Goal: Task Accomplishment & Management: Use online tool/utility

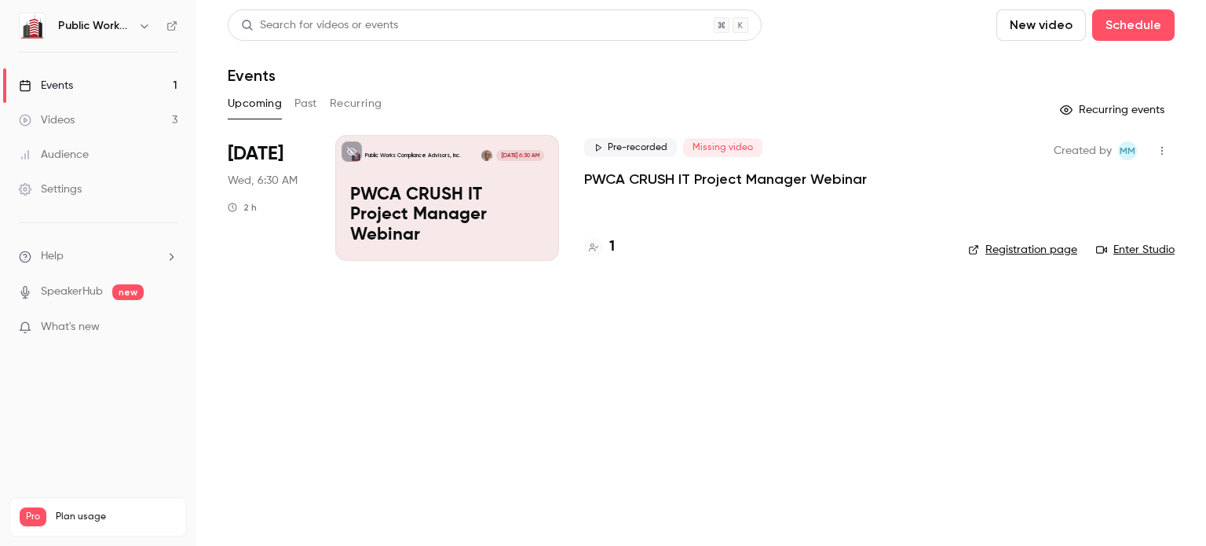
click at [821, 250] on link "Enter Studio" at bounding box center [1135, 250] width 79 height 16
click at [607, 145] on span "Pre-recorded" at bounding box center [630, 147] width 93 height 19
click at [733, 146] on span "Missing video" at bounding box center [722, 147] width 79 height 19
click at [625, 152] on span "Pre-recorded" at bounding box center [630, 147] width 93 height 19
click at [475, 235] on p "PWCA CRUSH IT Project Manager Webinar" at bounding box center [447, 215] width 194 height 60
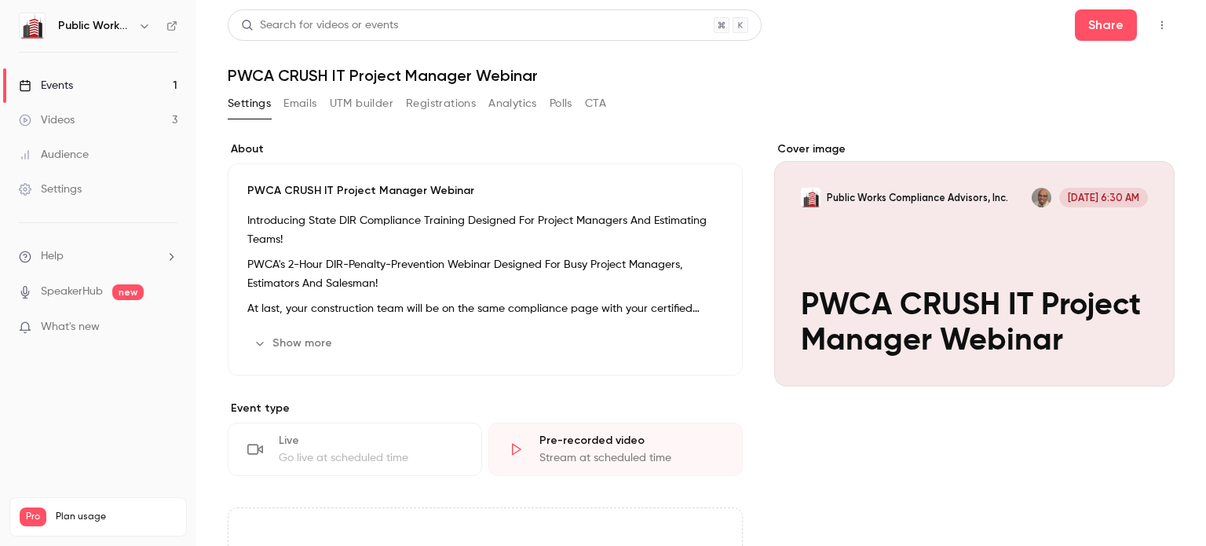
click at [355, 444] on div "Live" at bounding box center [371, 441] width 184 height 16
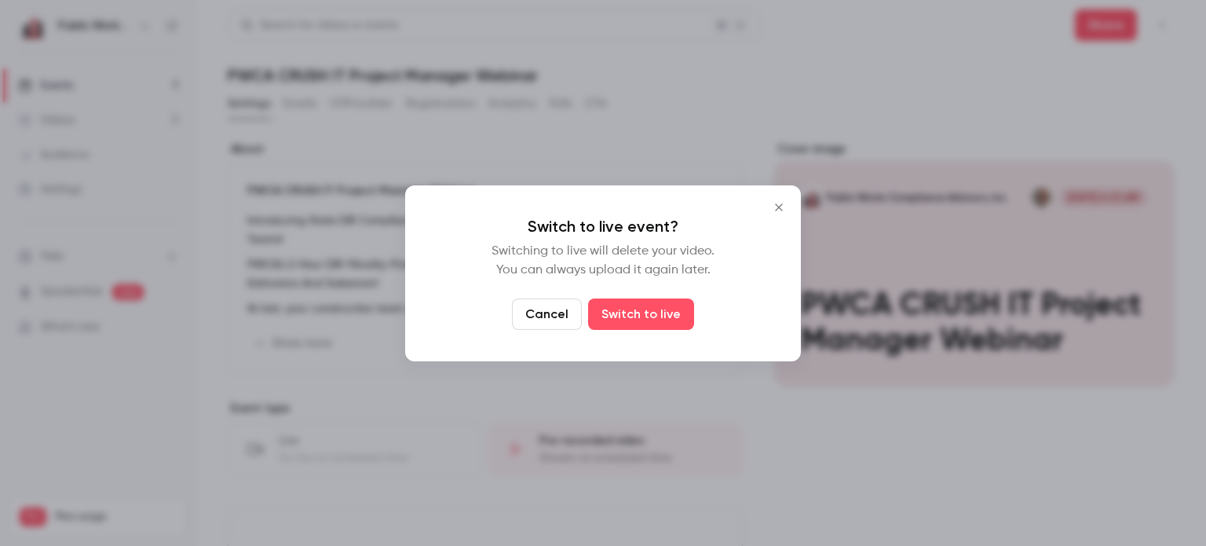
click at [645, 310] on button "Switch to live" at bounding box center [641, 313] width 106 height 31
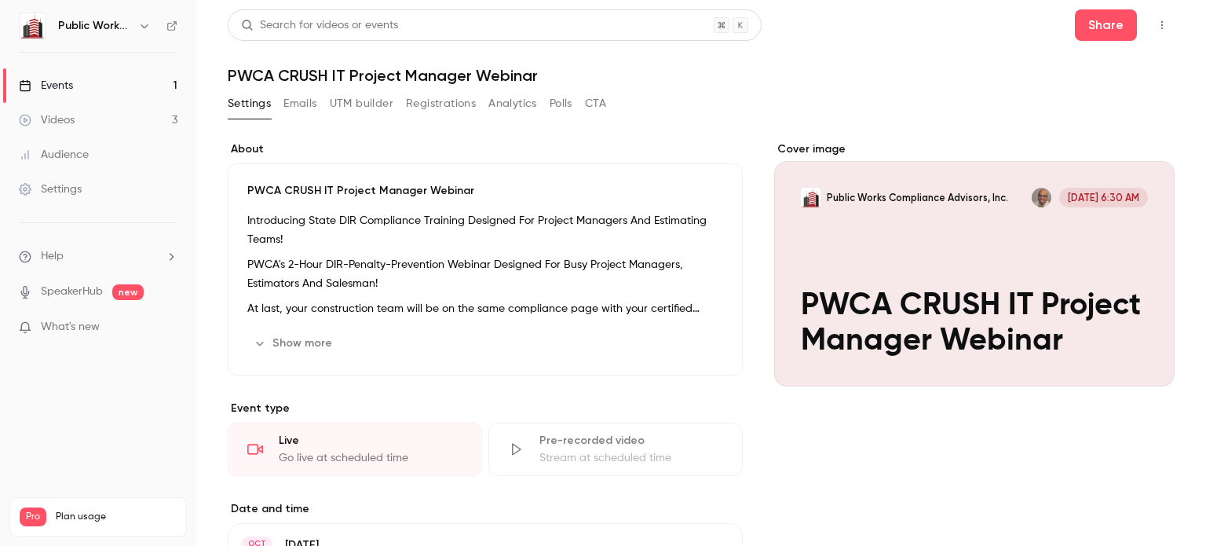
click at [821, 307] on div "Cover image" at bounding box center [974, 263] width 400 height 245
click at [0, 0] on input "Public Works Compliance Advisors, Inc. [DATE] 6:30 AM PWCA CRUSH IT Project Man…" at bounding box center [0, 0] width 0 height 0
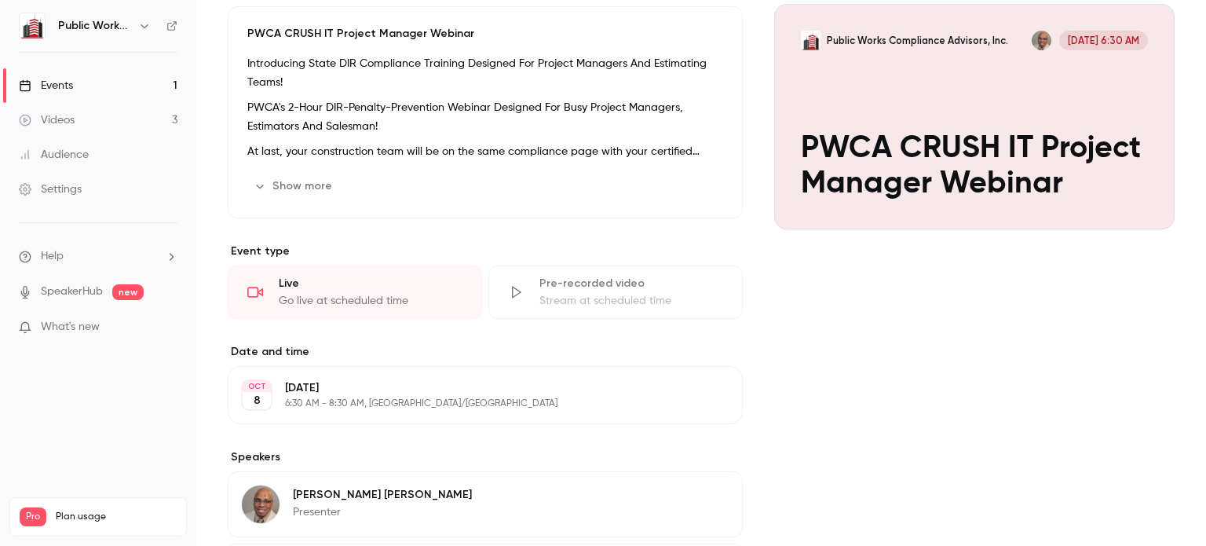
scroll to position [314, 0]
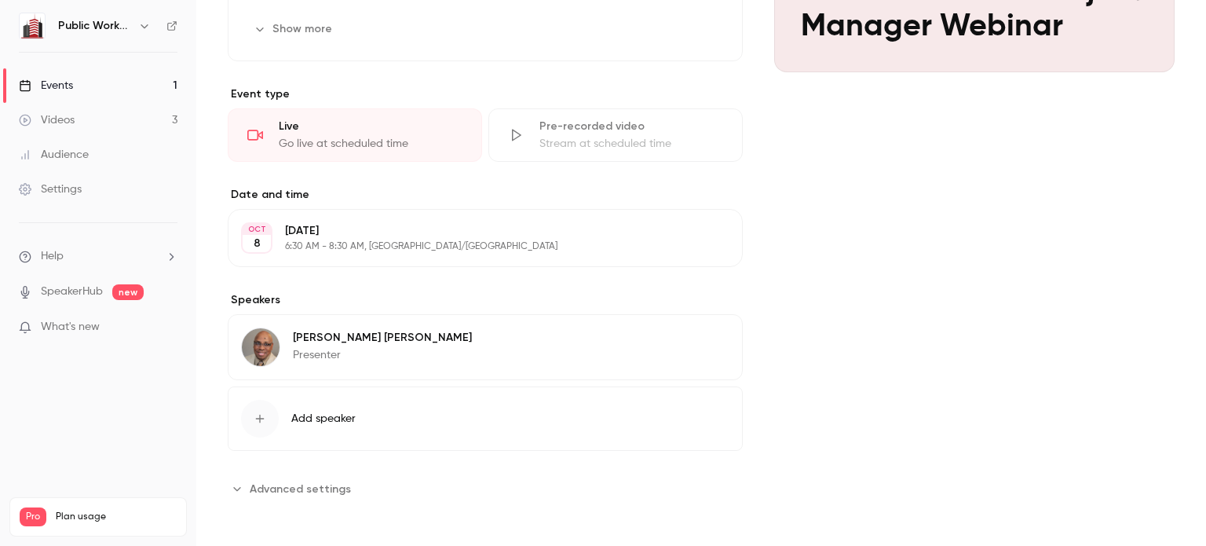
click at [327, 488] on span "Advanced settings" at bounding box center [300, 489] width 101 height 16
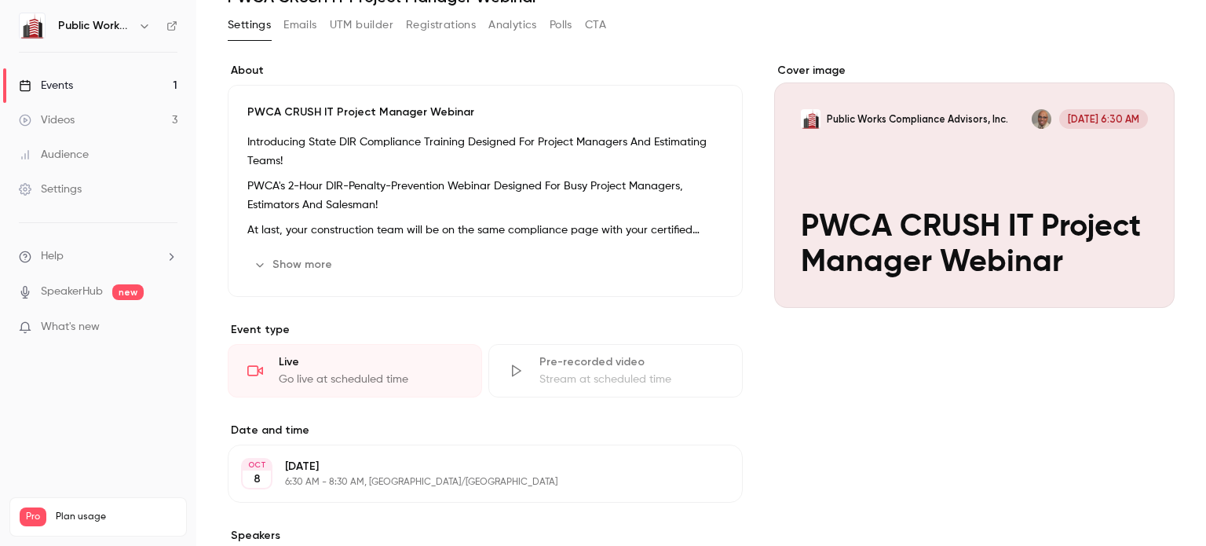
scroll to position [0, 0]
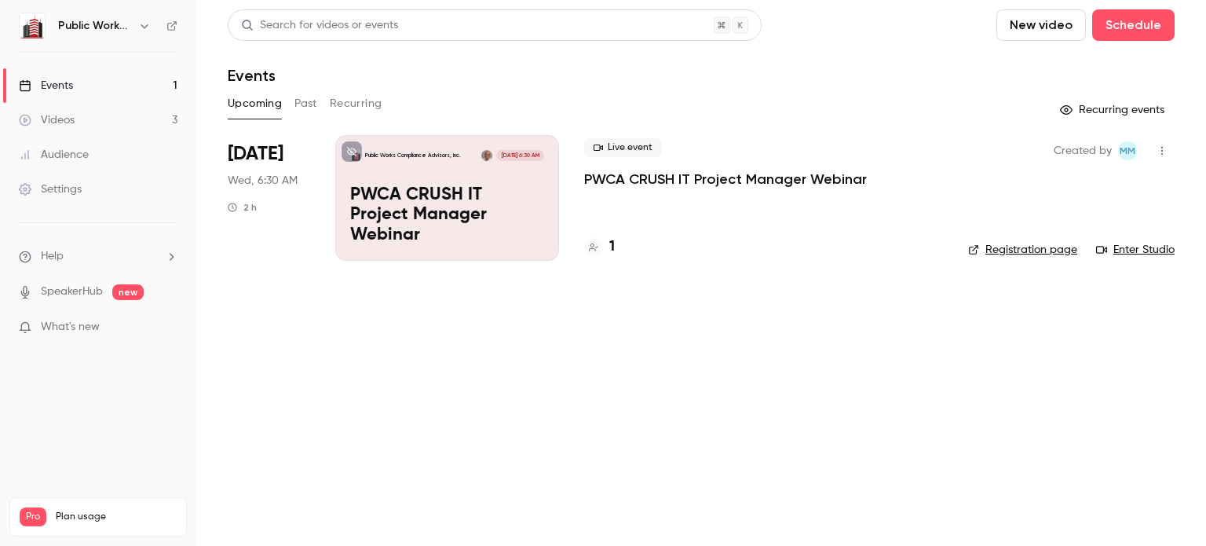
click at [821, 251] on link "Enter Studio" at bounding box center [1135, 250] width 79 height 16
